Goal: Transaction & Acquisition: Purchase product/service

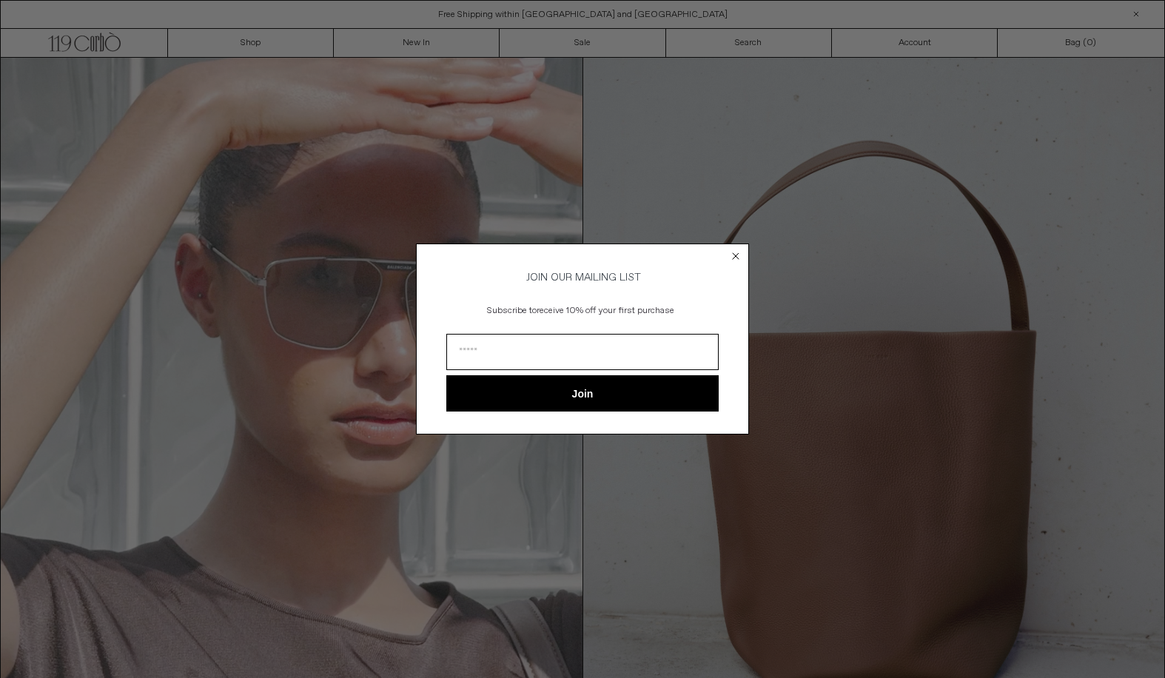
type input "**********"
click at [598, 405] on button "Join" at bounding box center [582, 393] width 272 height 36
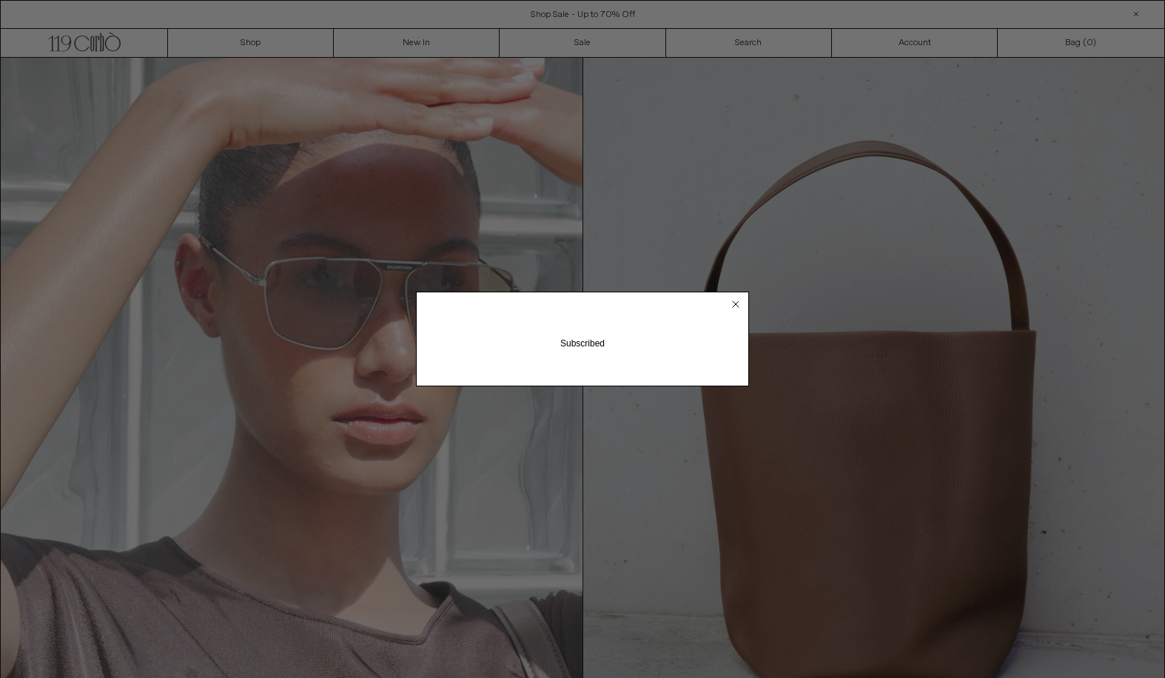
click at [737, 302] on circle "Close dialog" at bounding box center [736, 305] width 14 height 14
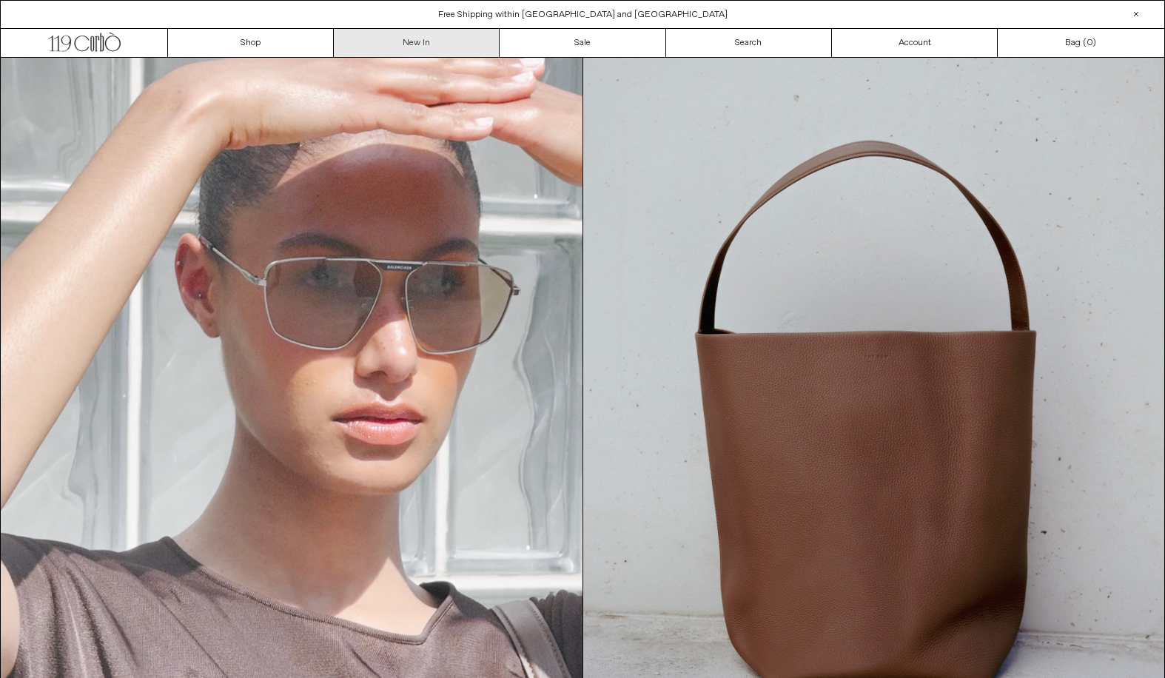
click at [409, 40] on link "New In" at bounding box center [417, 43] width 166 height 28
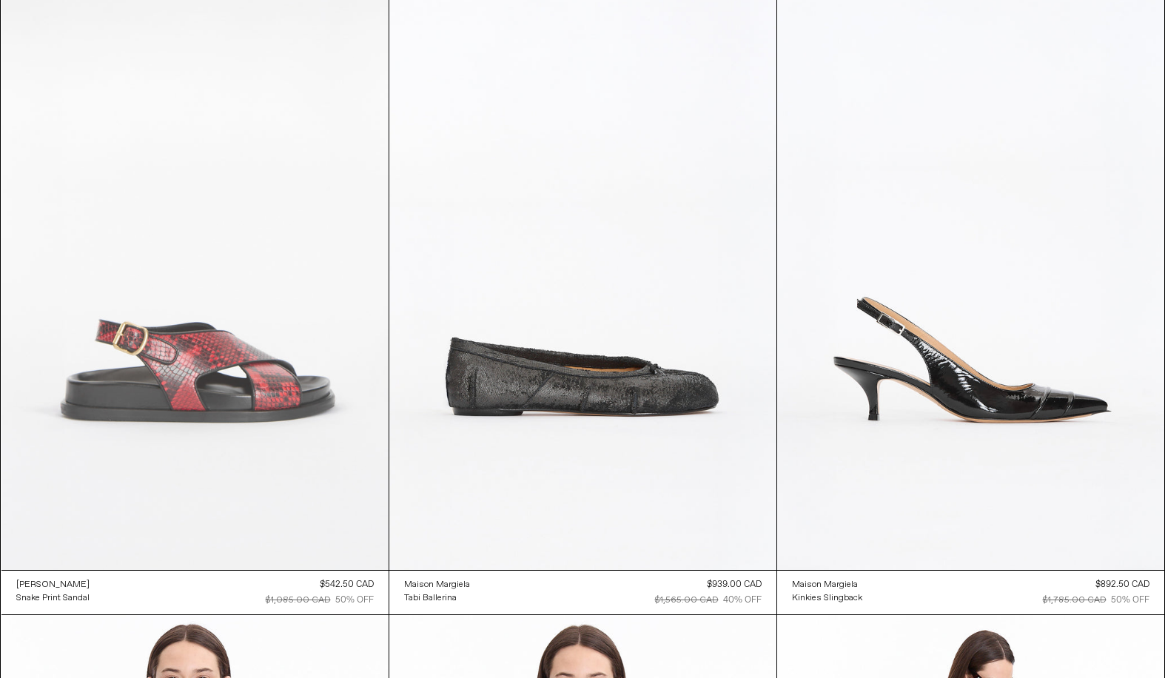
scroll to position [26318, 0]
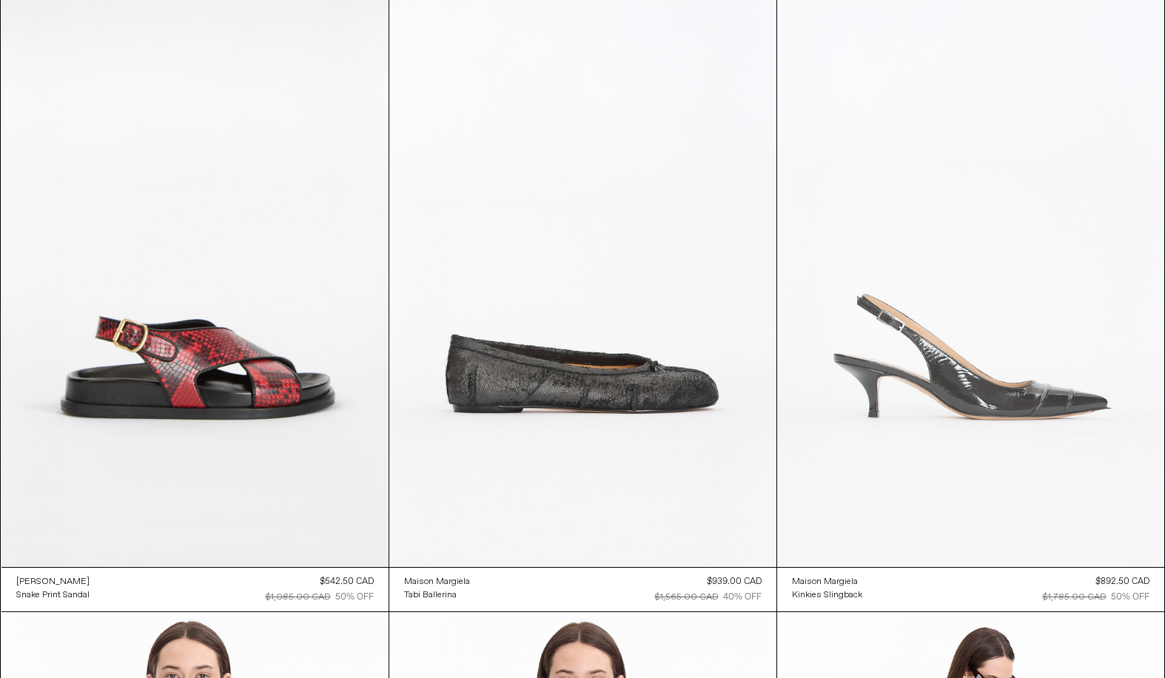
click at [961, 365] on at bounding box center [970, 276] width 387 height 581
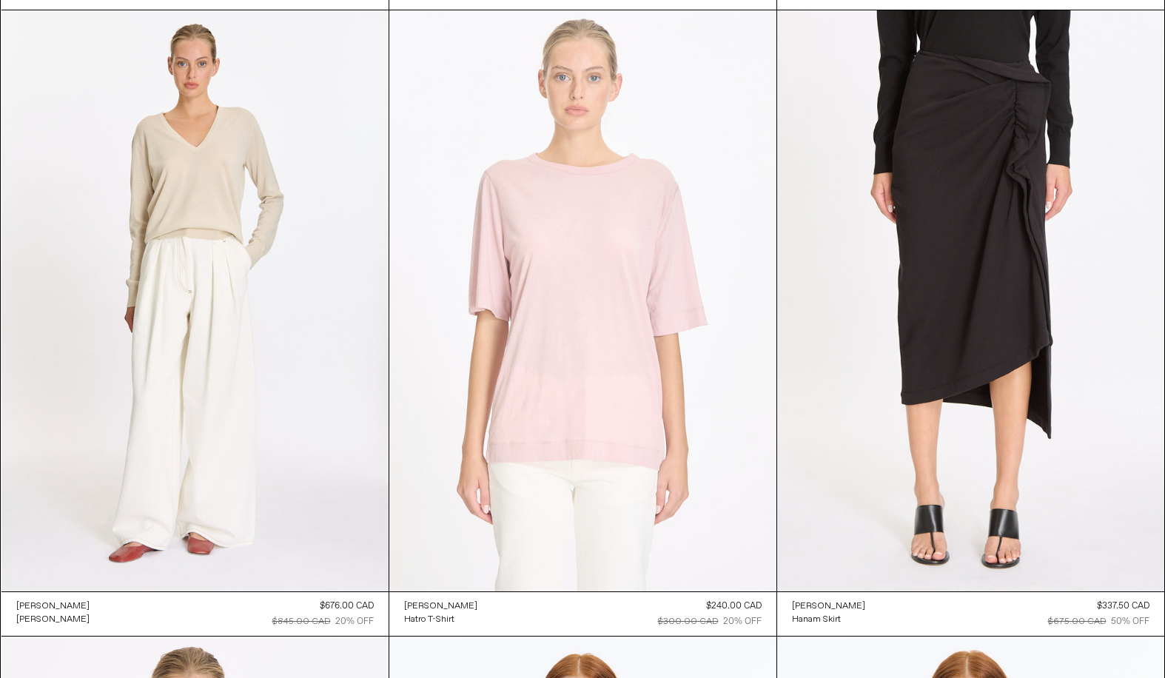
scroll to position [42544, 0]
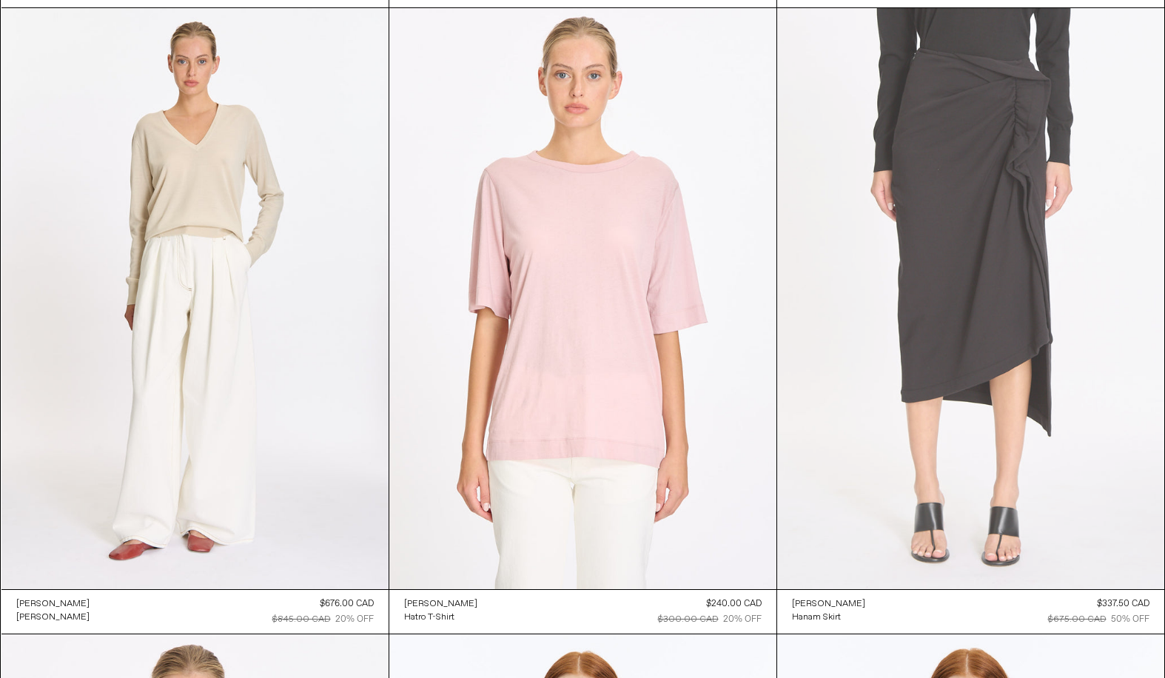
click at [983, 191] on at bounding box center [970, 298] width 387 height 581
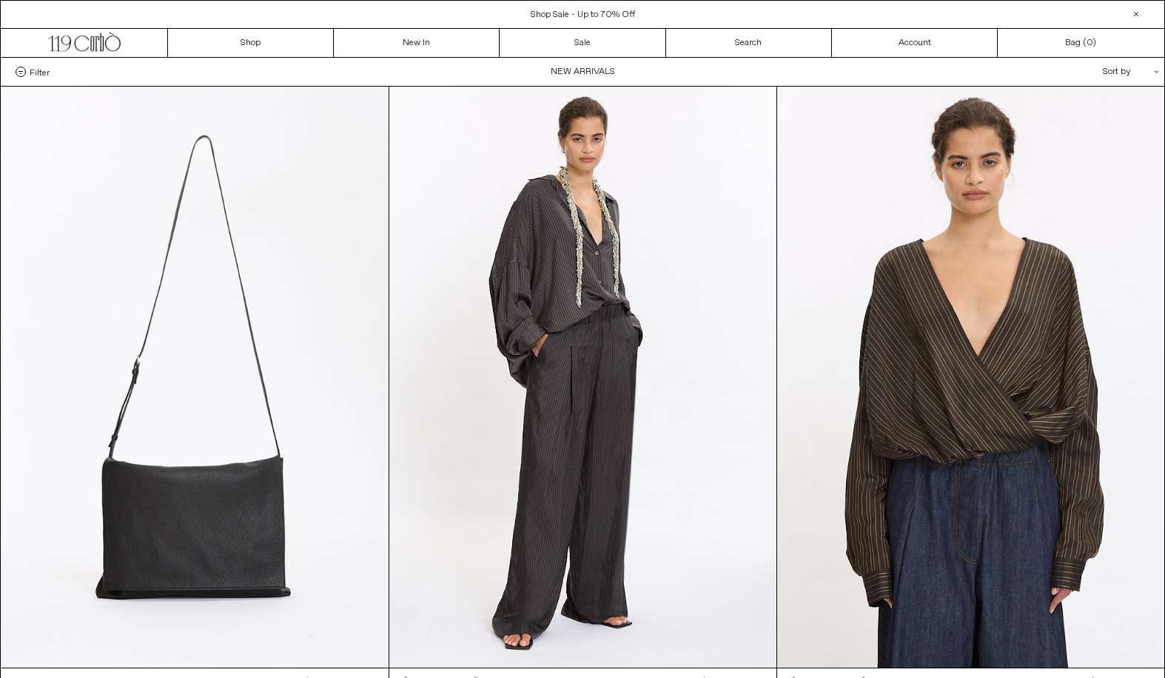
scroll to position [0, 0]
click at [873, 4] on div "Shop Sale - Up to 70% Off Free Shipping within Toronto and Québec Shop New Arri…" at bounding box center [582, 14] width 1165 height 28
click at [1133, 8] on div at bounding box center [1136, 14] width 18 height 18
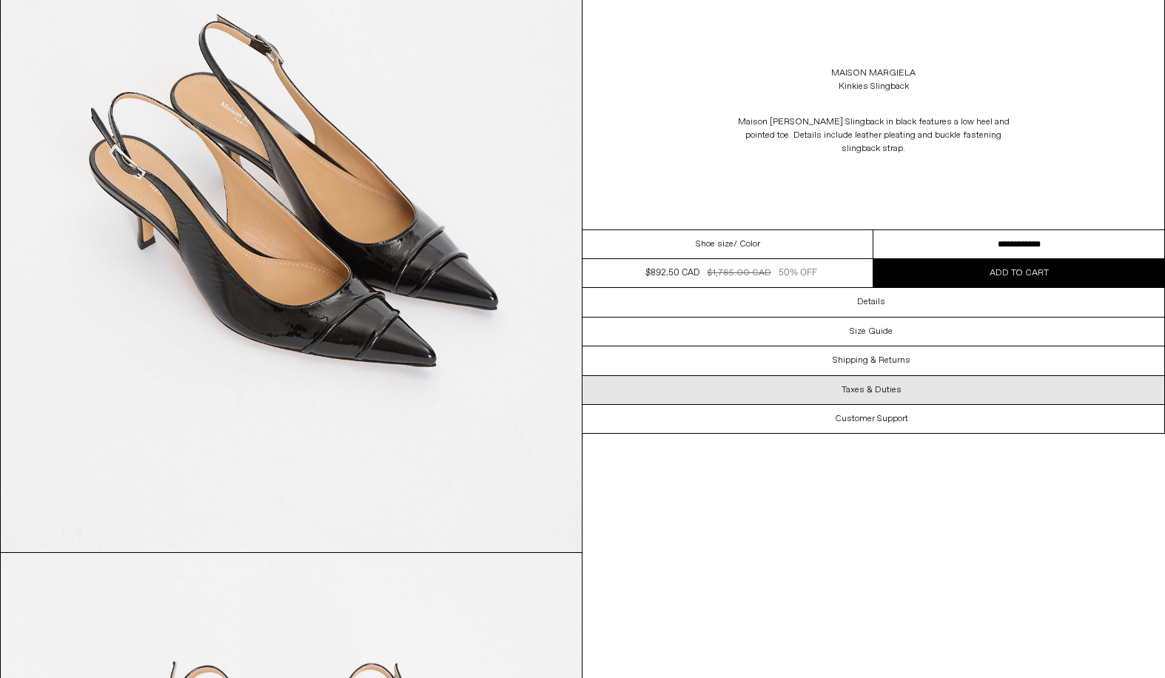
scroll to position [1715, 0]
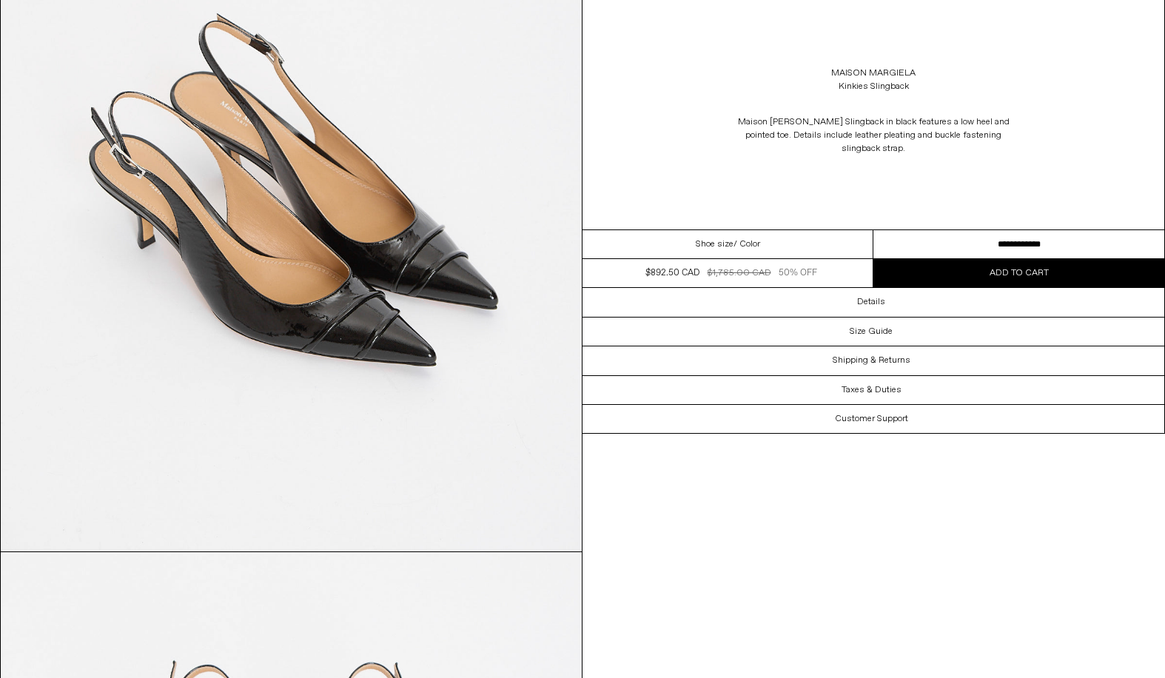
click at [761, 230] on div "Shoe size / Color" at bounding box center [728, 244] width 291 height 29
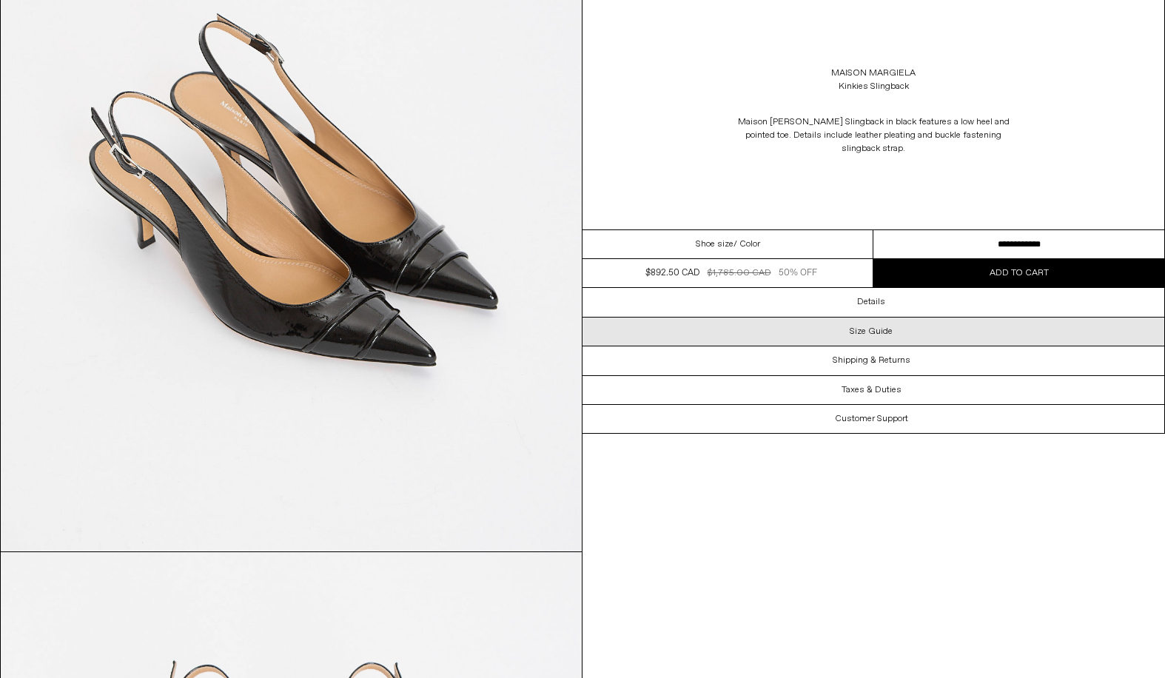
click at [853, 318] on div "Size Guide" at bounding box center [874, 332] width 582 height 28
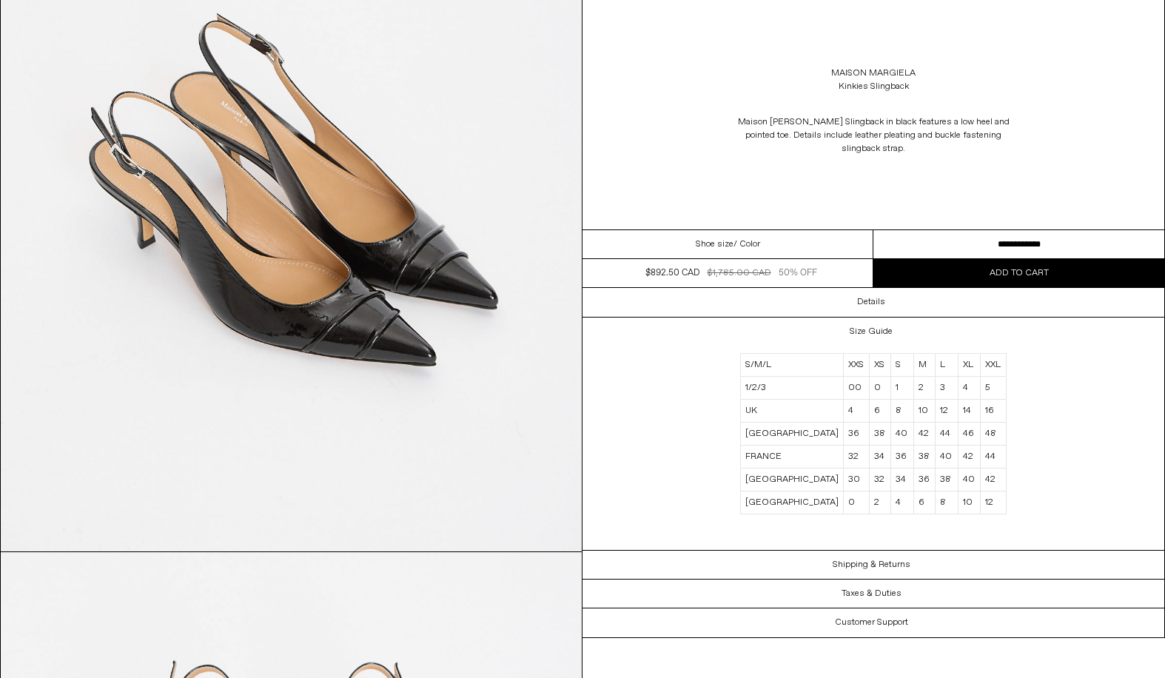
select select "**********"
click at [1035, 267] on span "Add to cart" at bounding box center [1019, 273] width 59 height 12
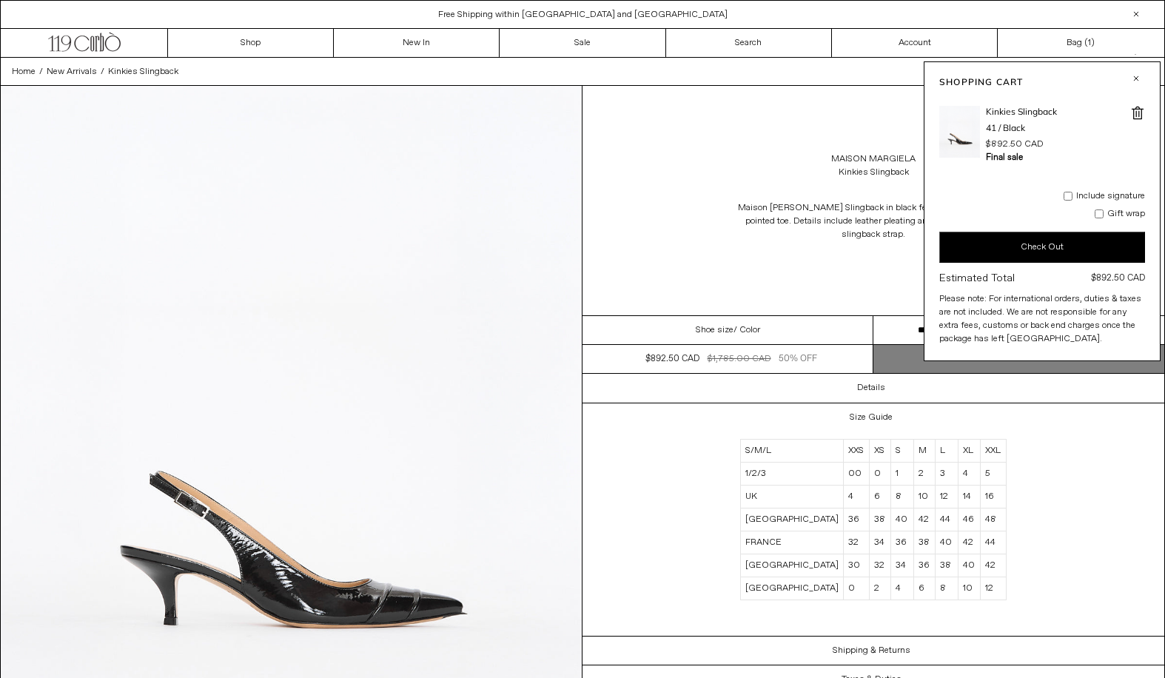
scroll to position [0, 0]
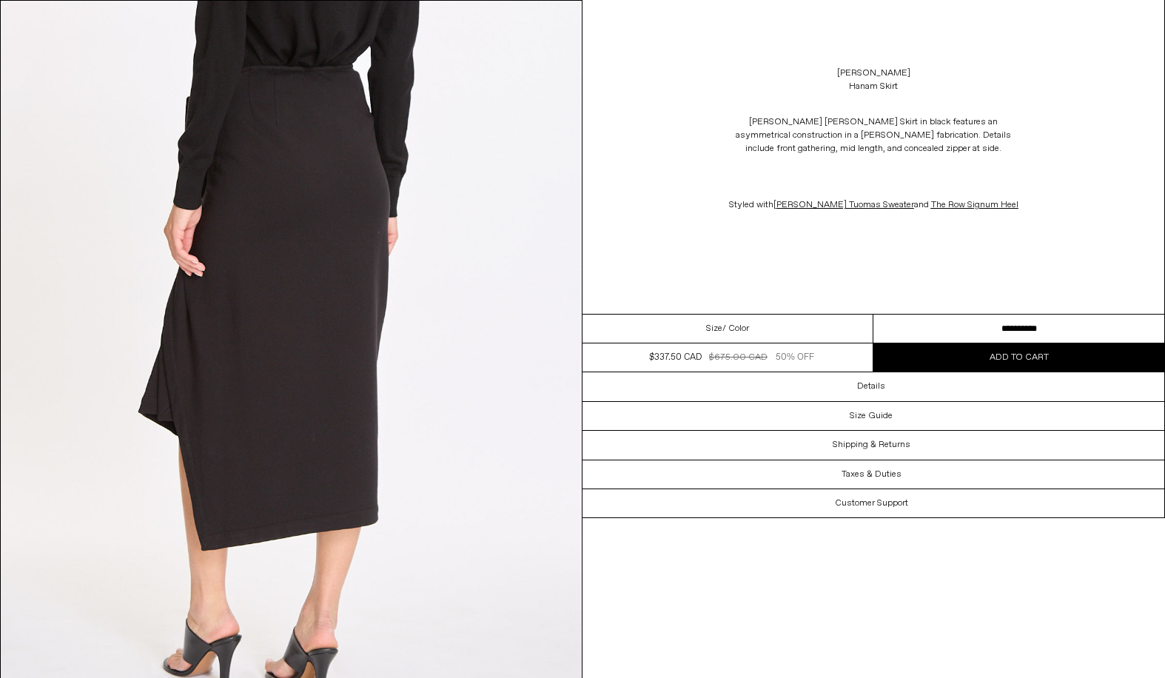
scroll to position [1640, 0]
